Goal: Information Seeking & Learning: Learn about a topic

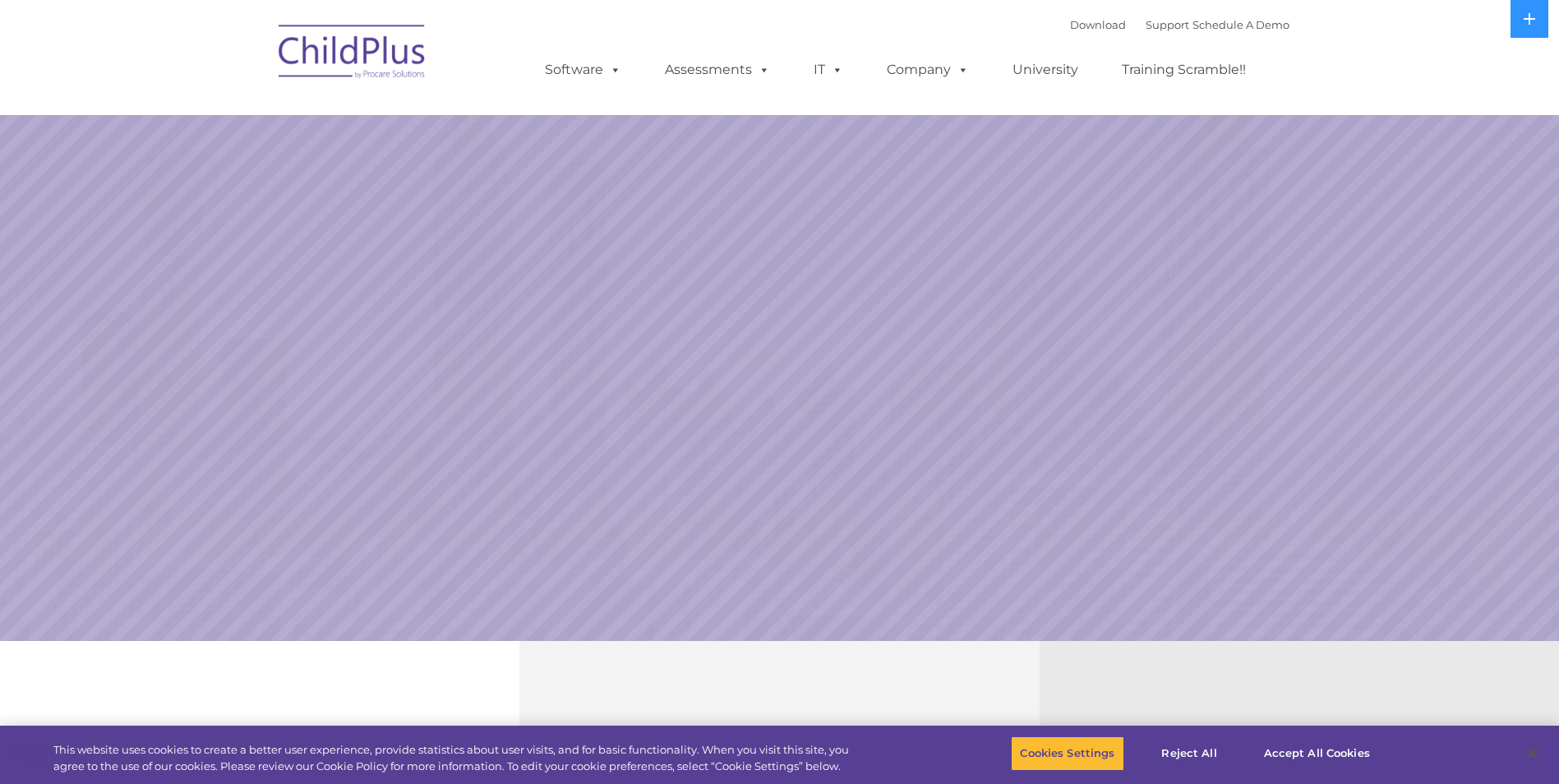
select select "MEDIUM"
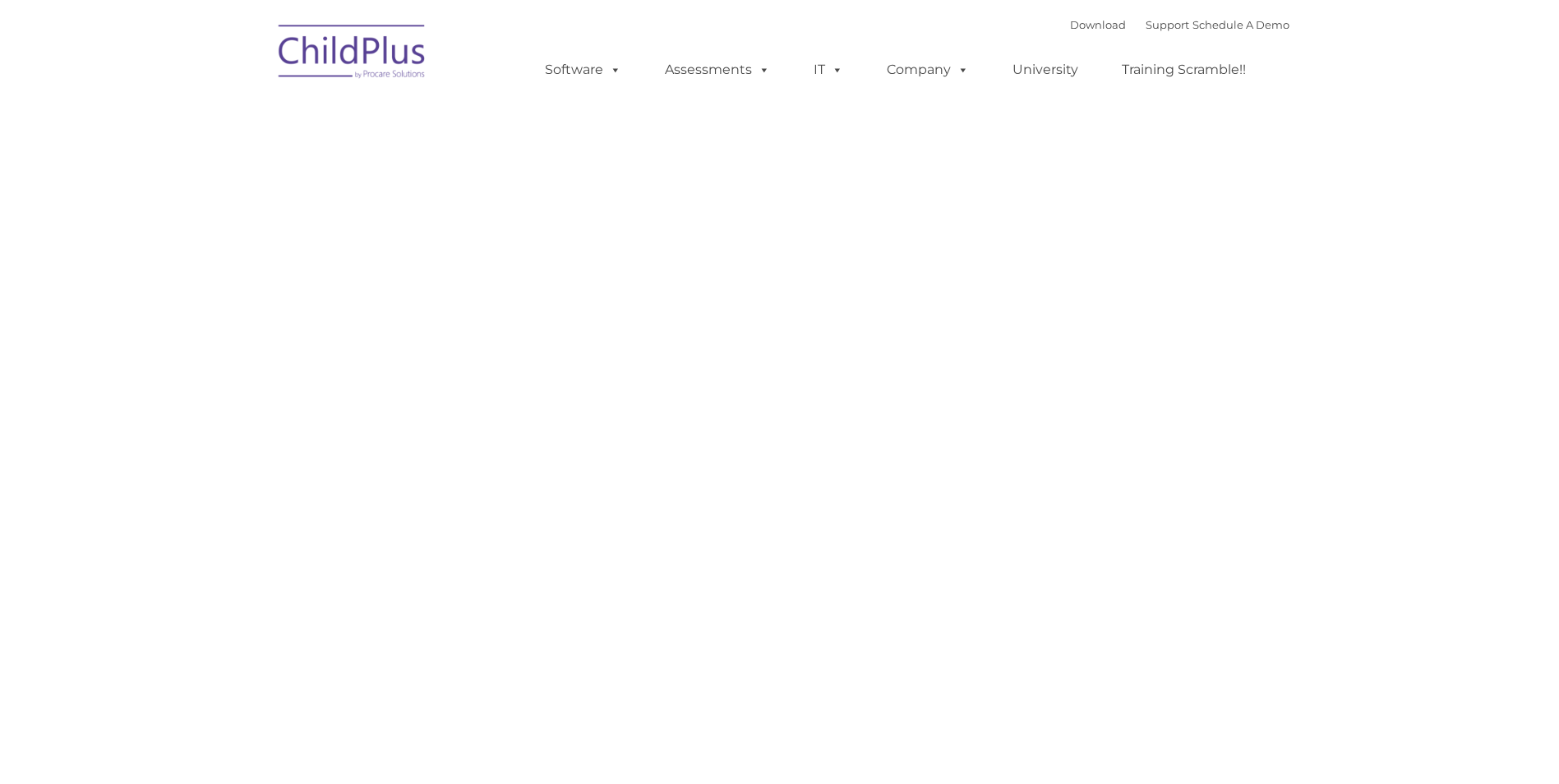
type input ""
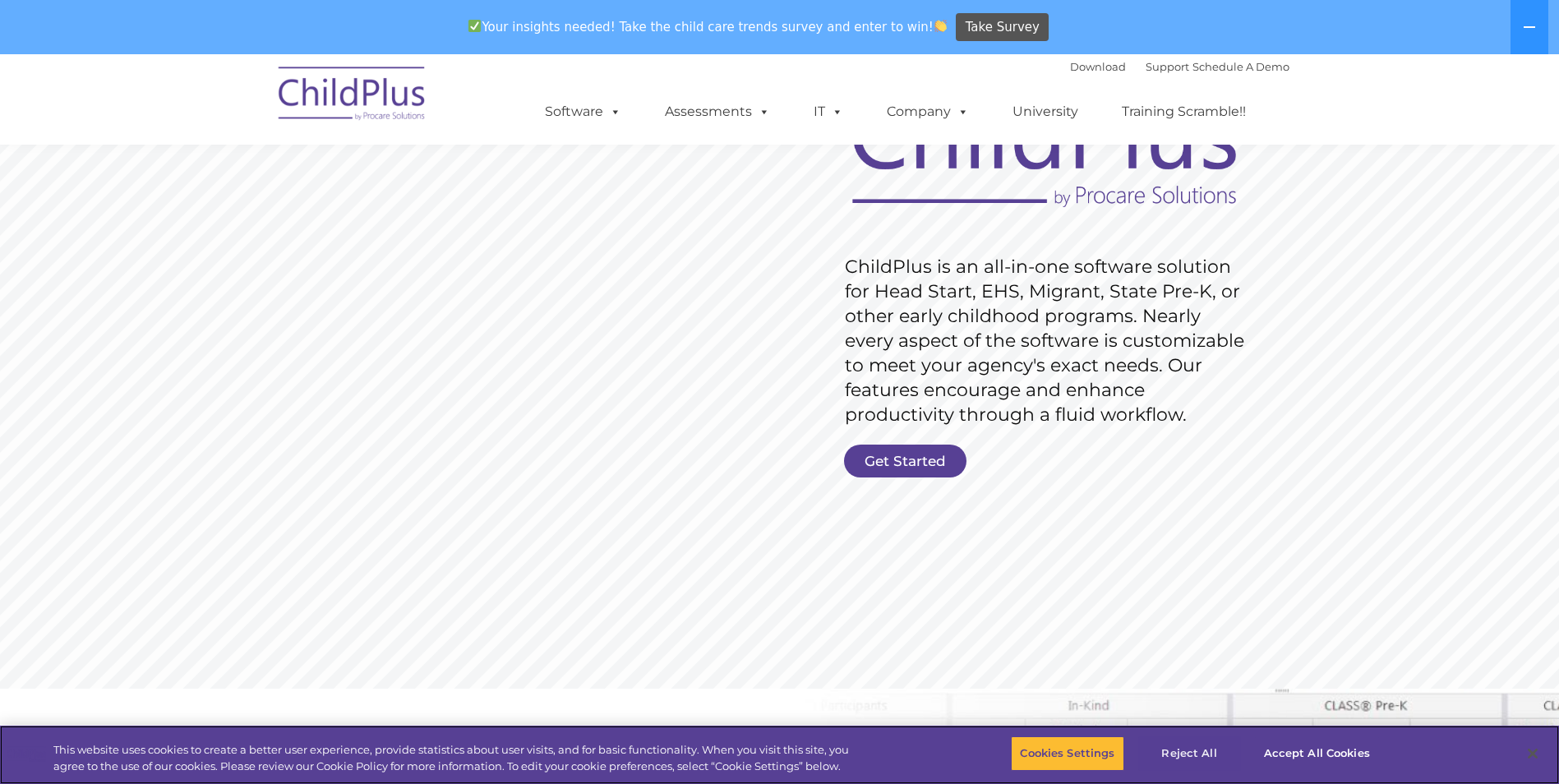
scroll to position [164, 0]
click at [1313, 757] on button "Accept All Cookies" at bounding box center [1317, 753] width 124 height 35
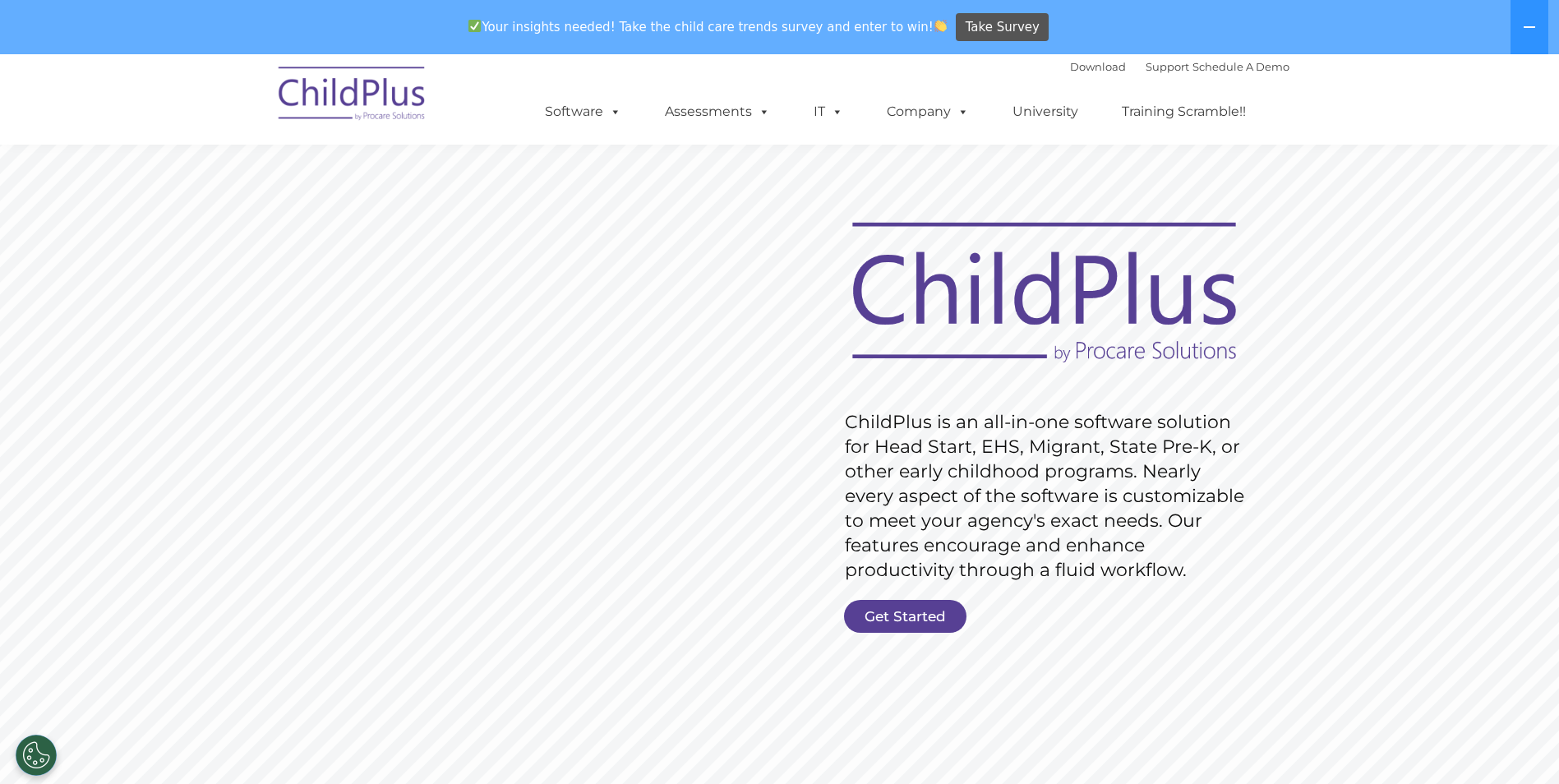
scroll to position [0, 0]
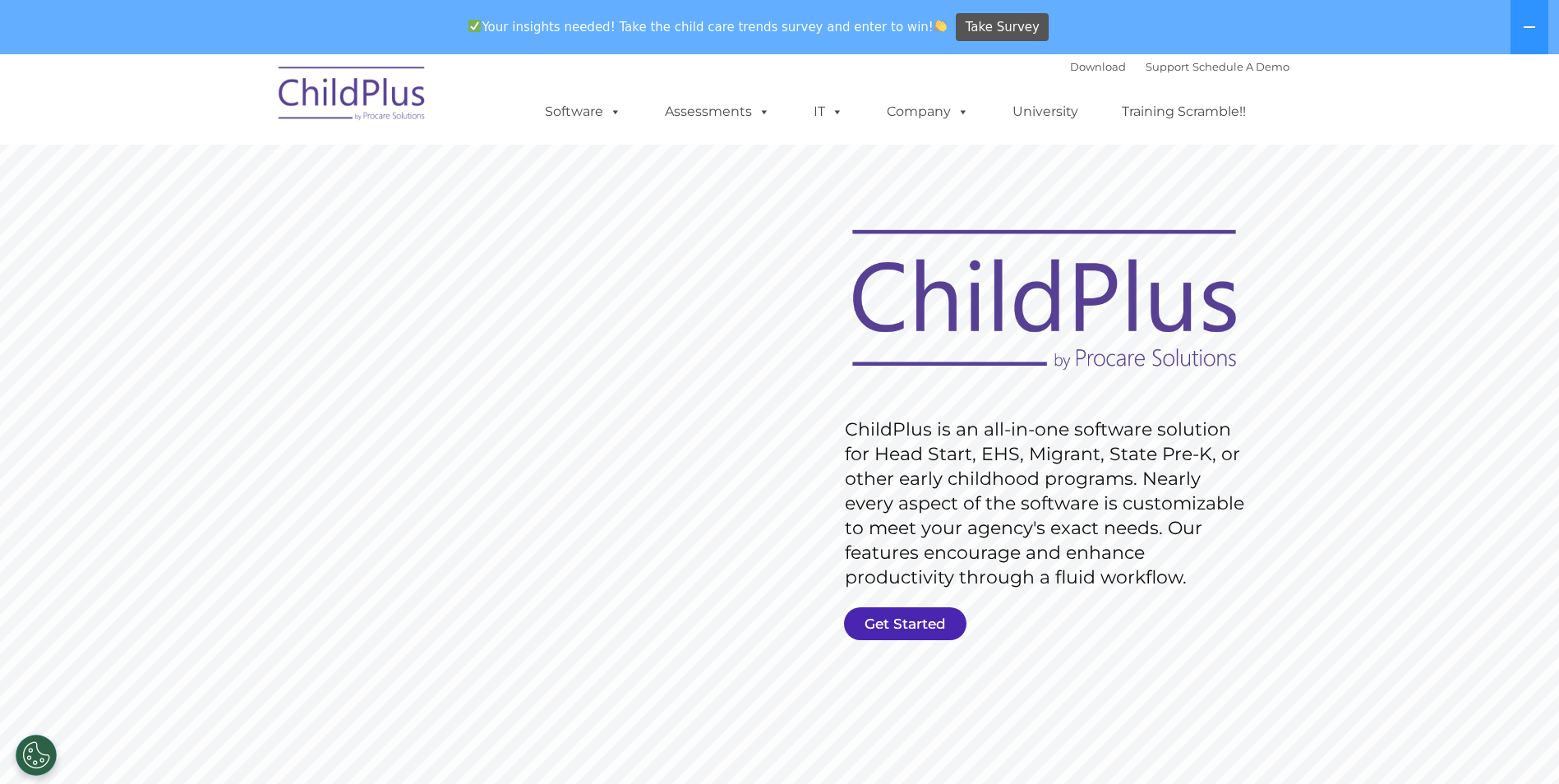
click at [908, 616] on link "Get Started" at bounding box center [905, 623] width 122 height 33
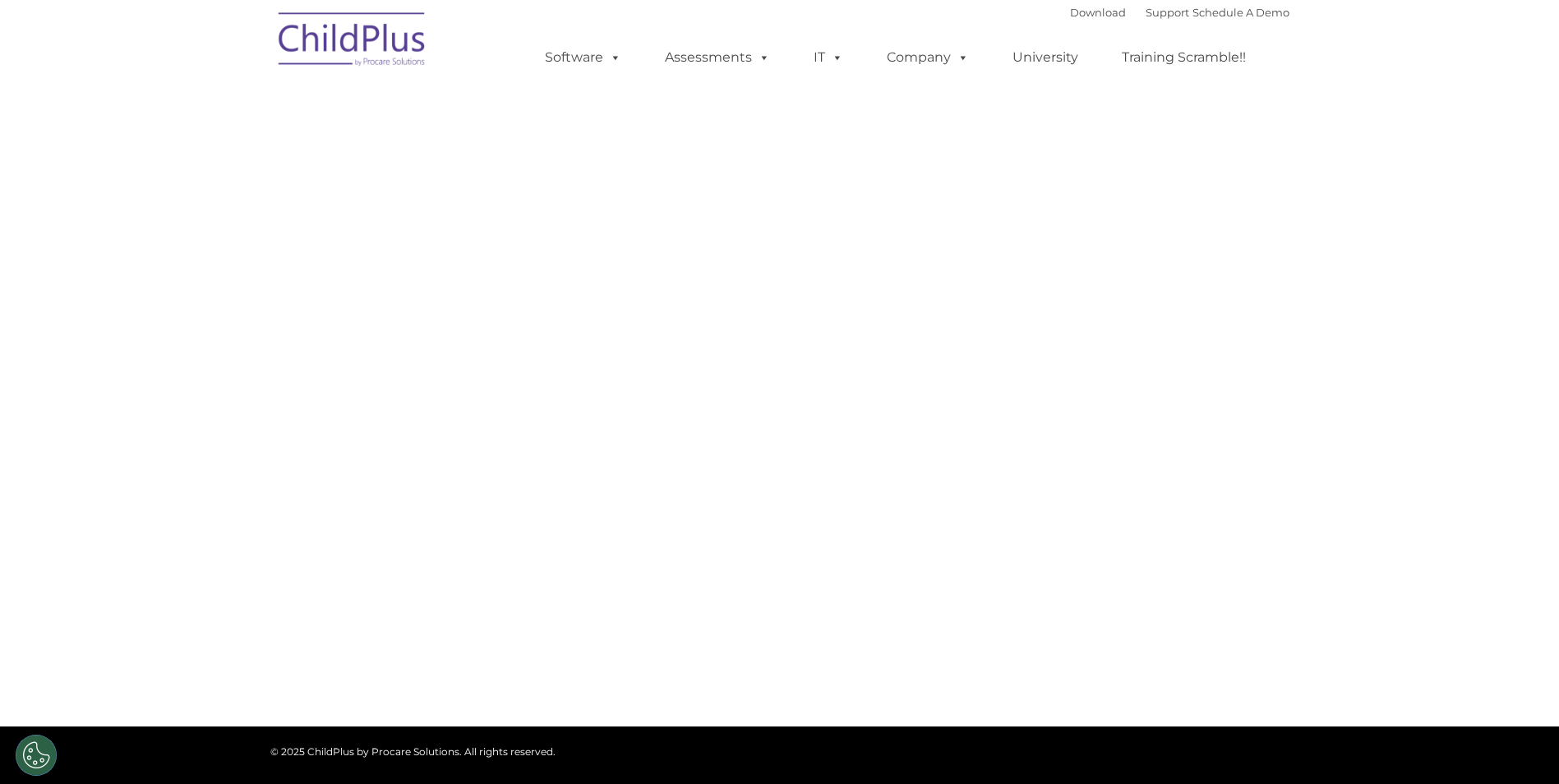
select select "MEDIUM"
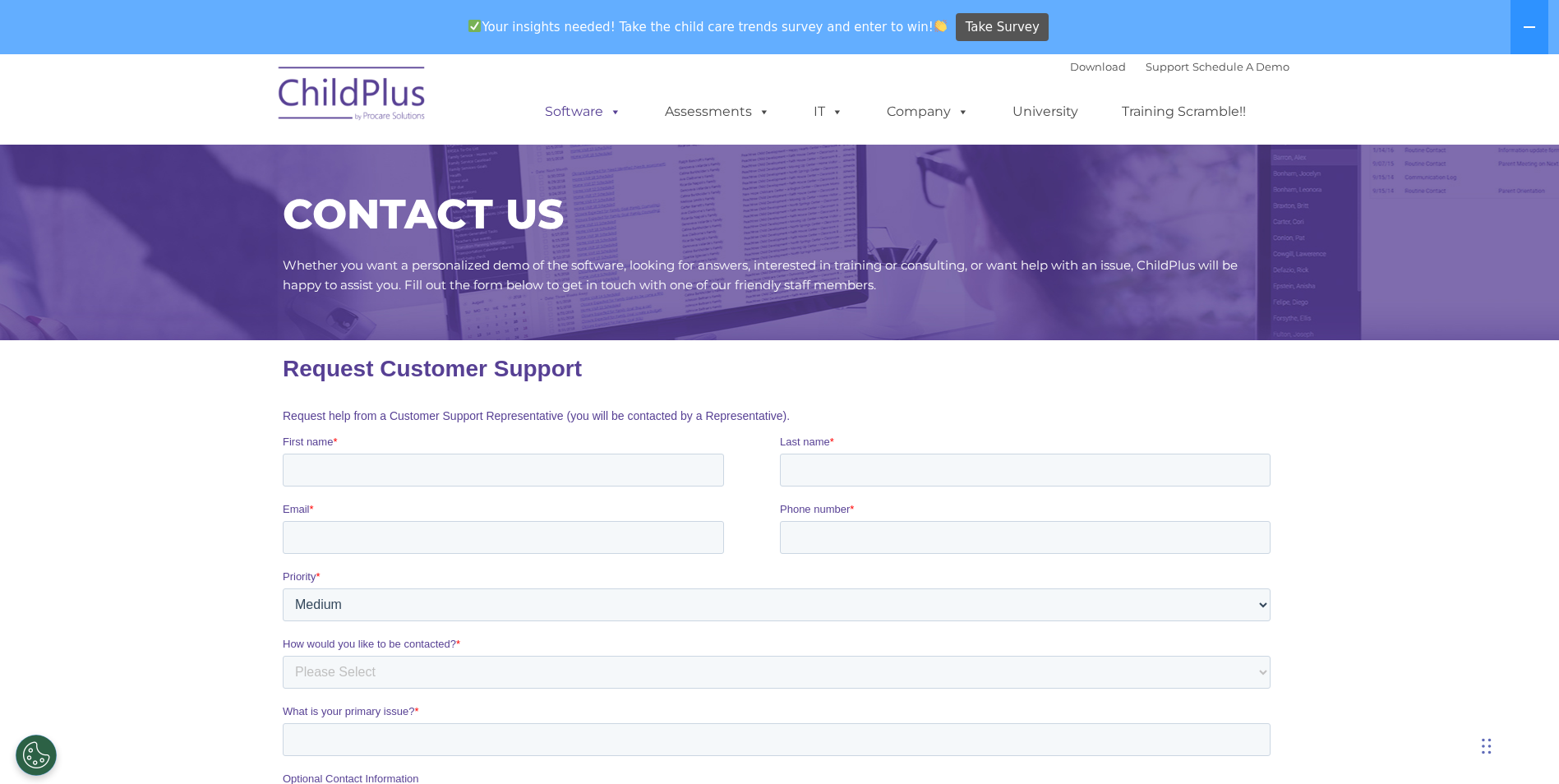
click at [556, 108] on link "Software" at bounding box center [582, 112] width 109 height 33
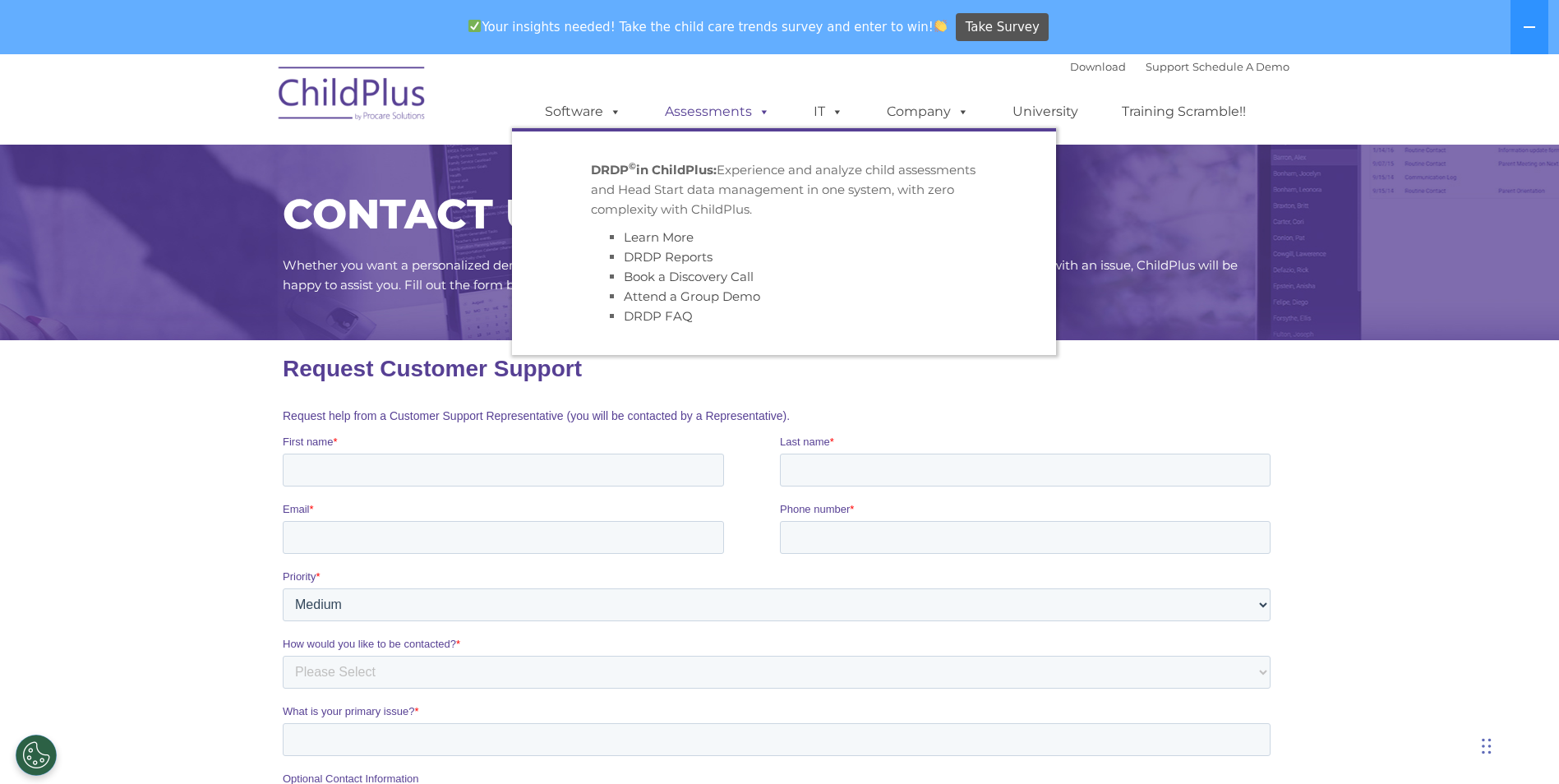
click at [703, 99] on link "Assessments" at bounding box center [718, 112] width 138 height 33
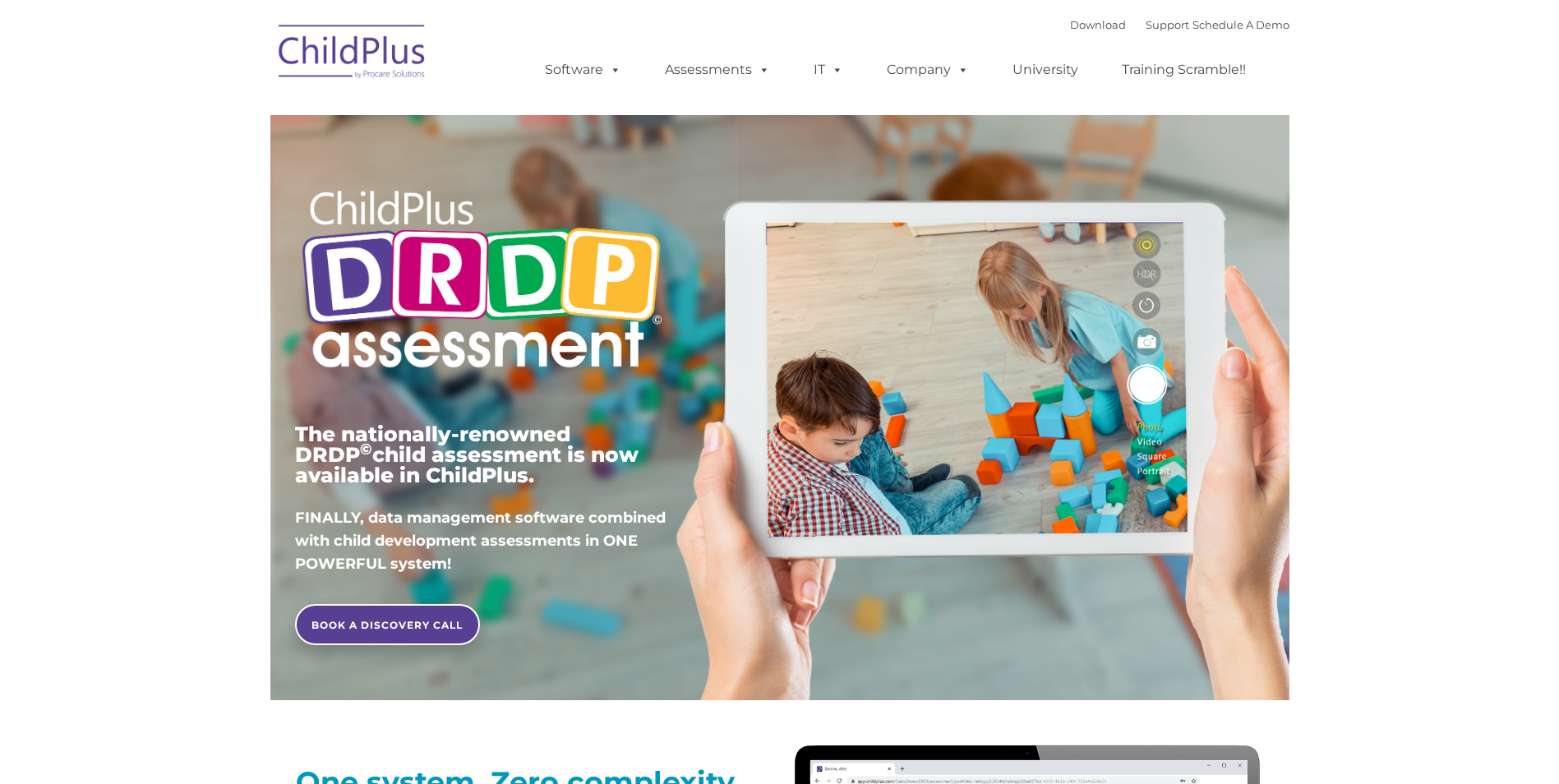
type input ""
